Goal: Navigation & Orientation: Find specific page/section

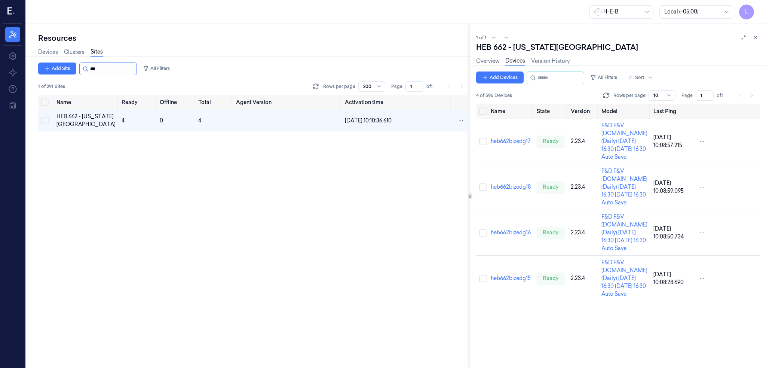
click at [104, 70] on input "string" at bounding box center [112, 69] width 45 height 12
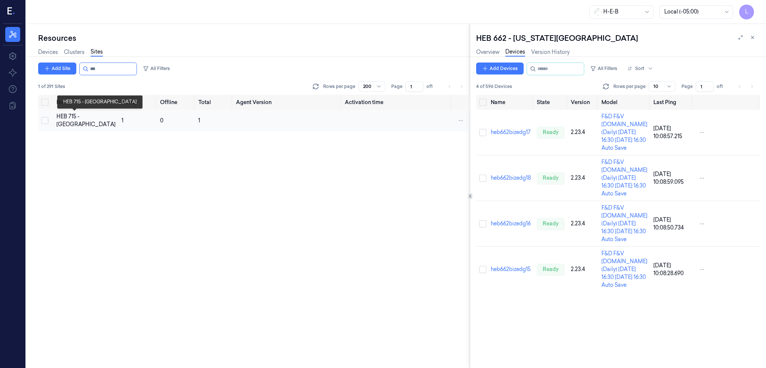
type input "***"
click at [83, 121] on div "HEB 715 - [GEOGRAPHIC_DATA]" at bounding box center [85, 121] width 59 height 16
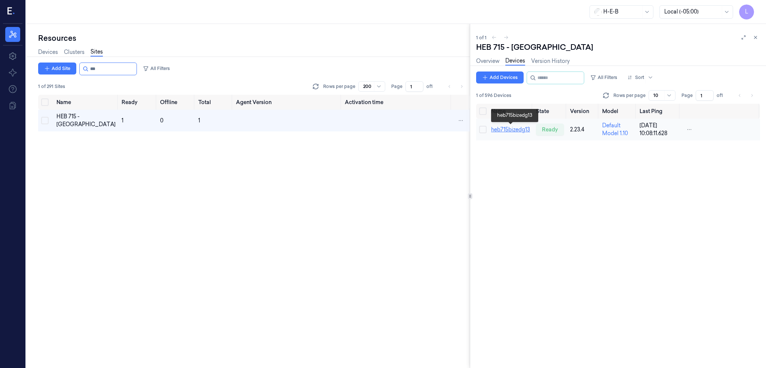
click at [510, 129] on link "heb715bizedg13" at bounding box center [510, 129] width 39 height 7
